Goal: Task Accomplishment & Management: Manage account settings

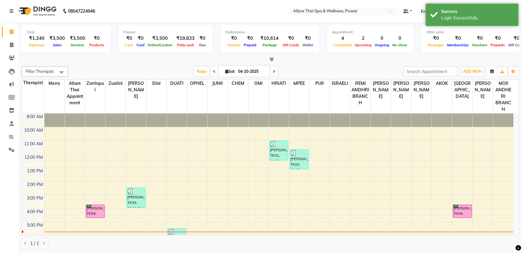
click at [491, 71] on icon "button" at bounding box center [492, 72] width 4 height 4
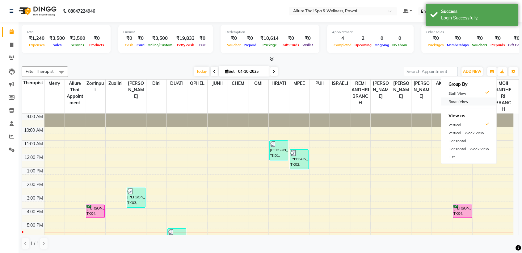
click at [464, 101] on div "Room View" at bounding box center [468, 102] width 55 height 8
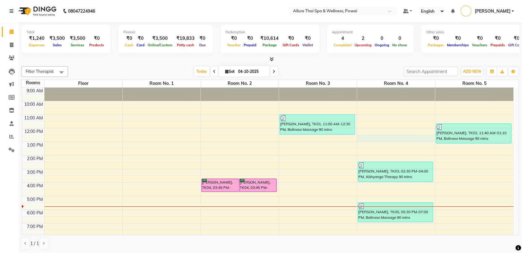
click at [403, 137] on div "9:00 AM 10:00 AM 11:00 AM 12:00 PM 1:00 PM 2:00 PM 3:00 PM 4:00 PM 5:00 PM 6:00…" at bounding box center [267, 190] width 491 height 204
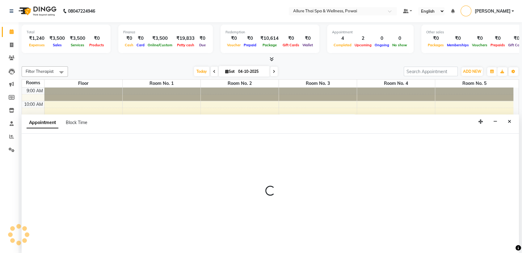
scroll to position [0, 0]
select select "750"
select select "tentative"
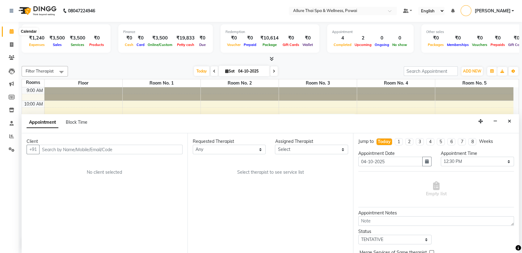
click at [12, 33] on icon at bounding box center [12, 31] width 4 height 5
drag, startPoint x: 12, startPoint y: 33, endPoint x: 11, endPoint y: 45, distance: 11.8
click at [11, 45] on ul "Calendar Invoice Clients Leads Marketing Members Inventory Staff Reports Settin…" at bounding box center [9, 92] width 19 height 134
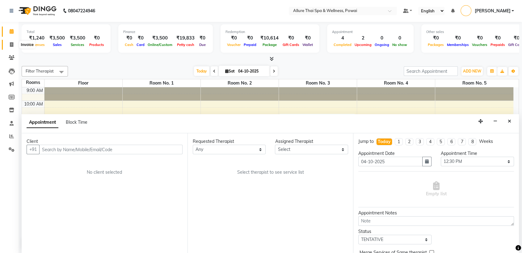
click at [11, 45] on icon at bounding box center [11, 44] width 3 height 5
select select "6686"
select select "service"
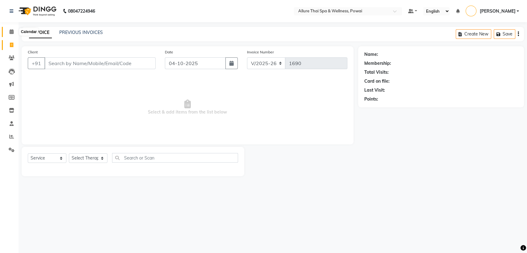
click at [10, 32] on icon at bounding box center [12, 31] width 4 height 5
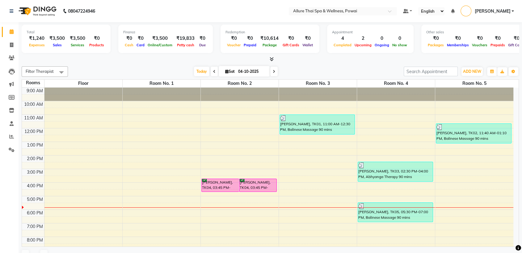
click at [213, 187] on div "[PERSON_NAME], TK04, 03:45 PM-04:45 PM, Balinese Massage 60 mins" at bounding box center [220, 185] width 37 height 13
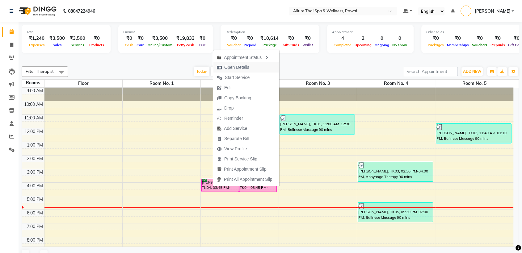
click at [229, 65] on span "Open Details" at bounding box center [236, 67] width 25 height 6
select select "6"
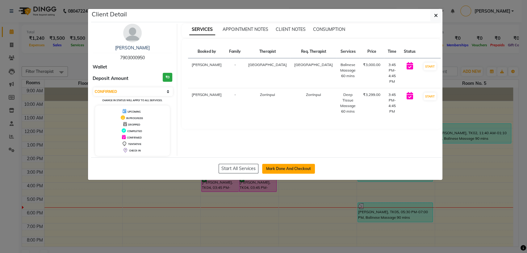
click at [292, 172] on button "Mark Done And Checkout" at bounding box center [288, 169] width 53 height 10
select select "6686"
select select "service"
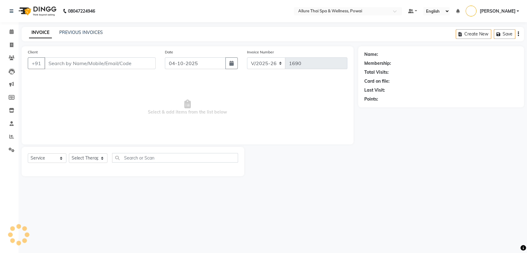
type input "7903000950"
select select "86079"
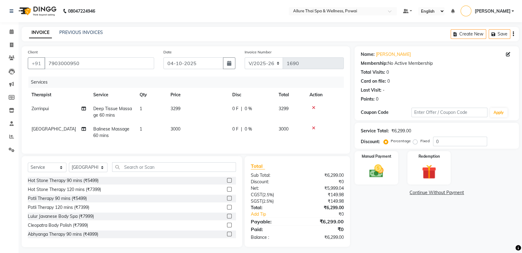
click at [420, 142] on label "Fixed" at bounding box center [424, 141] width 9 height 6
click at [414, 142] on input "Fixed" at bounding box center [416, 141] width 4 height 4
radio input "true"
click at [447, 141] on input "0" at bounding box center [460, 142] width 54 height 10
type input "5"
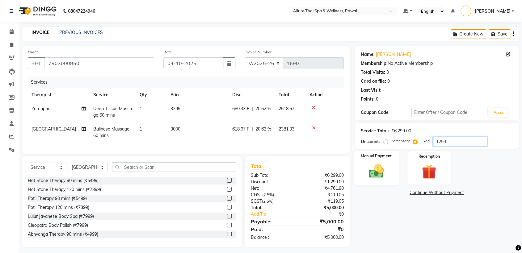
type input "1299"
click at [368, 163] on img at bounding box center [376, 171] width 24 height 17
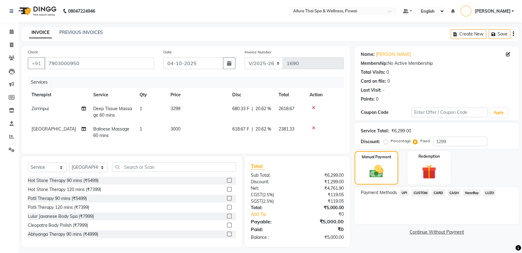
click at [403, 192] on span "UPI" at bounding box center [404, 193] width 10 height 7
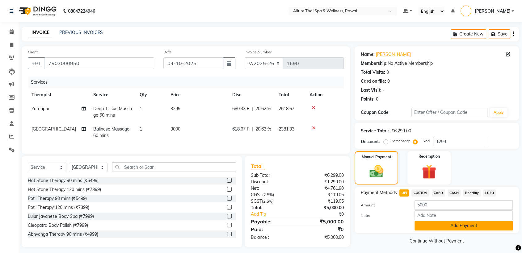
click at [426, 226] on button "Add Payment" at bounding box center [464, 226] width 98 height 10
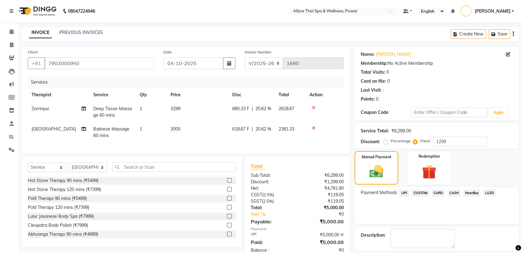
scroll to position [27, 0]
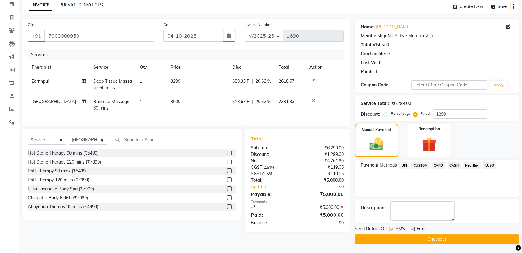
click at [413, 230] on label at bounding box center [412, 229] width 5 height 5
click at [413, 230] on input "checkbox" at bounding box center [412, 230] width 4 height 4
checkbox input "false"
click at [390, 229] on label at bounding box center [391, 229] width 5 height 5
click at [390, 229] on input "checkbox" at bounding box center [391, 230] width 4 height 4
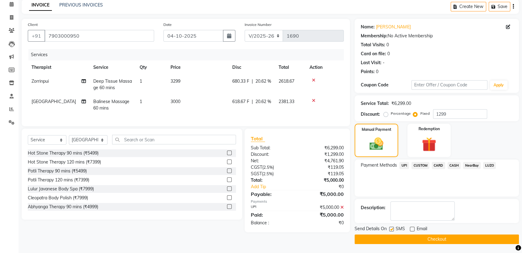
checkbox input "false"
click at [378, 236] on button "Checkout" at bounding box center [437, 240] width 164 height 10
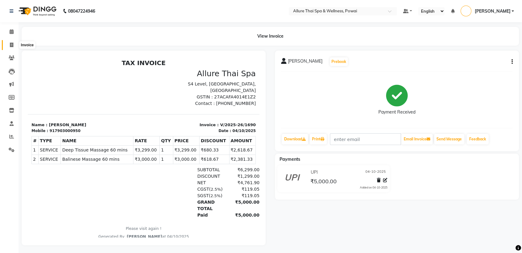
click at [12, 45] on icon at bounding box center [11, 45] width 3 height 5
select select "service"
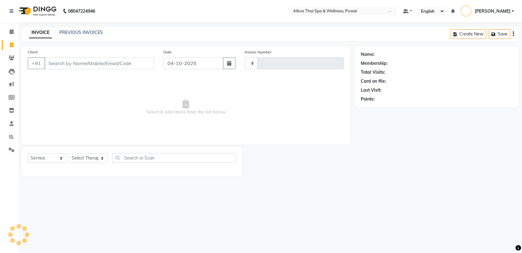
type input "1691"
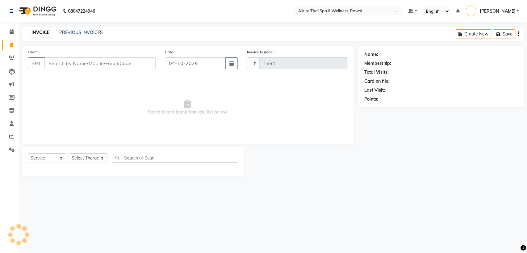
select select "6686"
click at [84, 66] on input "Client" at bounding box center [99, 63] width 111 height 12
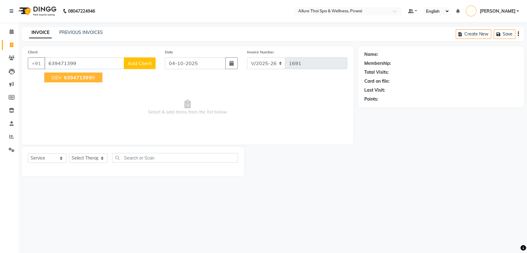
click at [83, 78] on span "639471399" at bounding box center [78, 77] width 28 height 6
type input "6394713995"
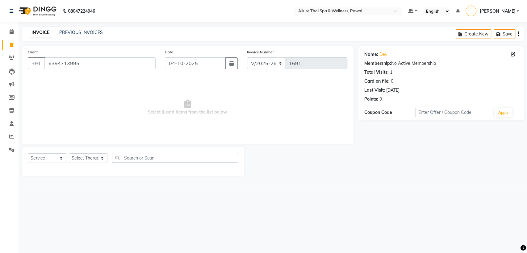
click at [387, 53] on div "Name: [PERSON_NAME]" at bounding box center [442, 54] width 154 height 6
click at [384, 55] on link "Dev" at bounding box center [384, 54] width 8 height 6
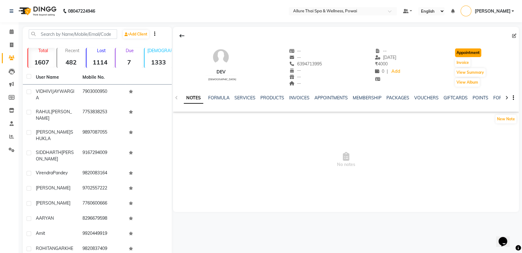
click at [467, 53] on button "Appointment" at bounding box center [468, 52] width 26 height 9
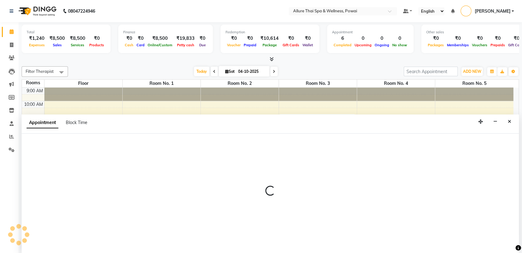
scroll to position [0, 0]
select select "tentative"
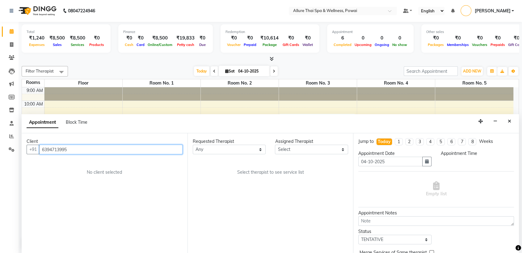
select select "600"
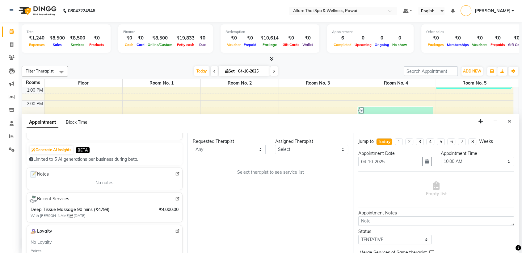
scroll to position [53, 0]
